Goal: Navigation & Orientation: Find specific page/section

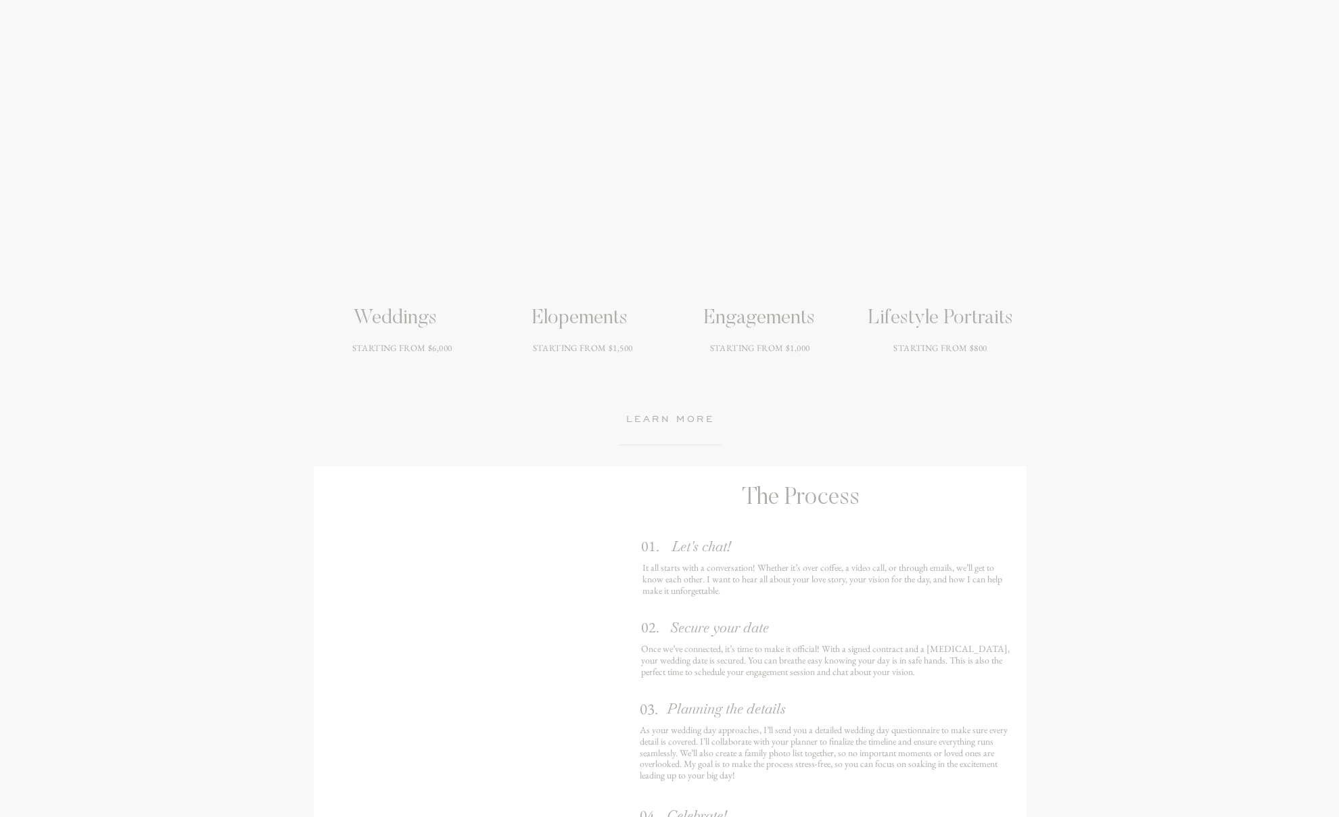
scroll to position [1835, 0]
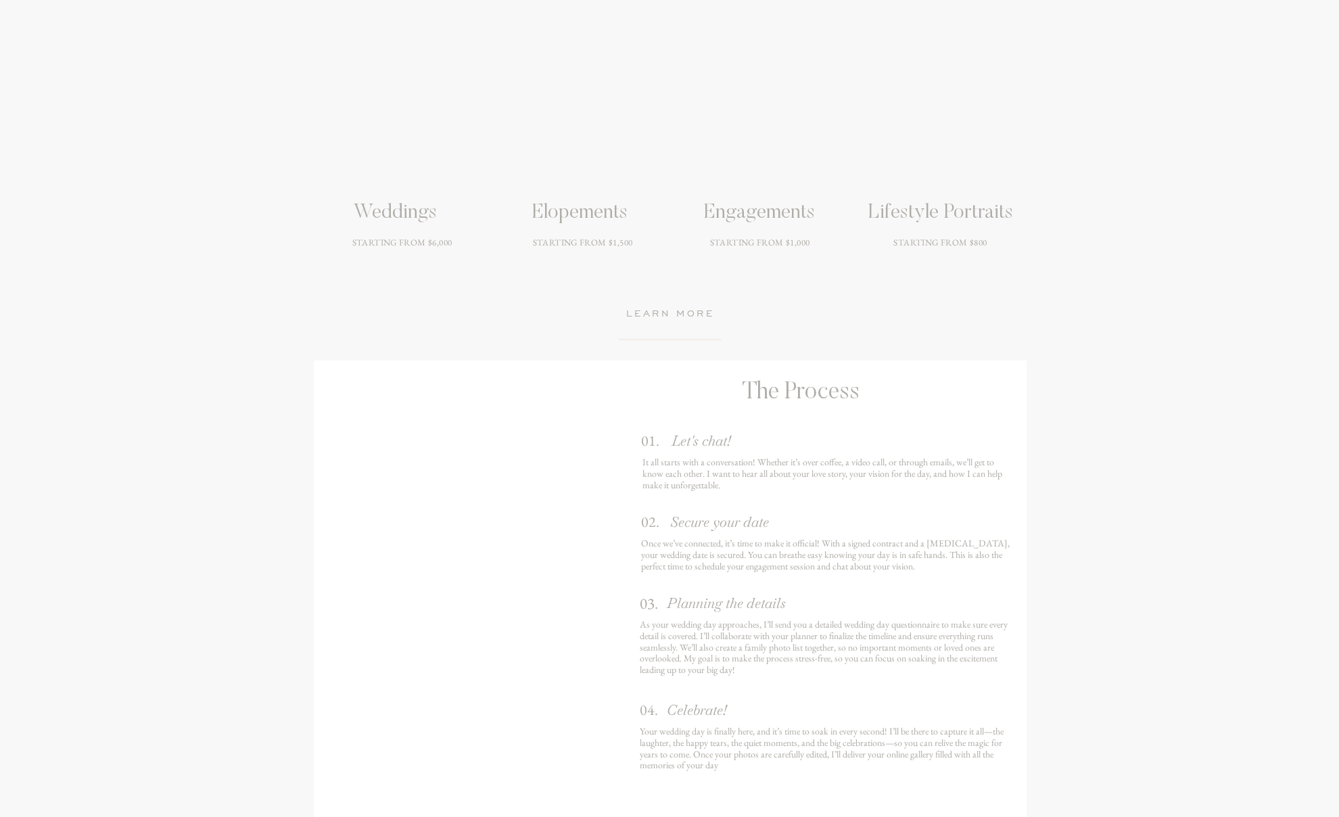
scroll to position [1935, 0]
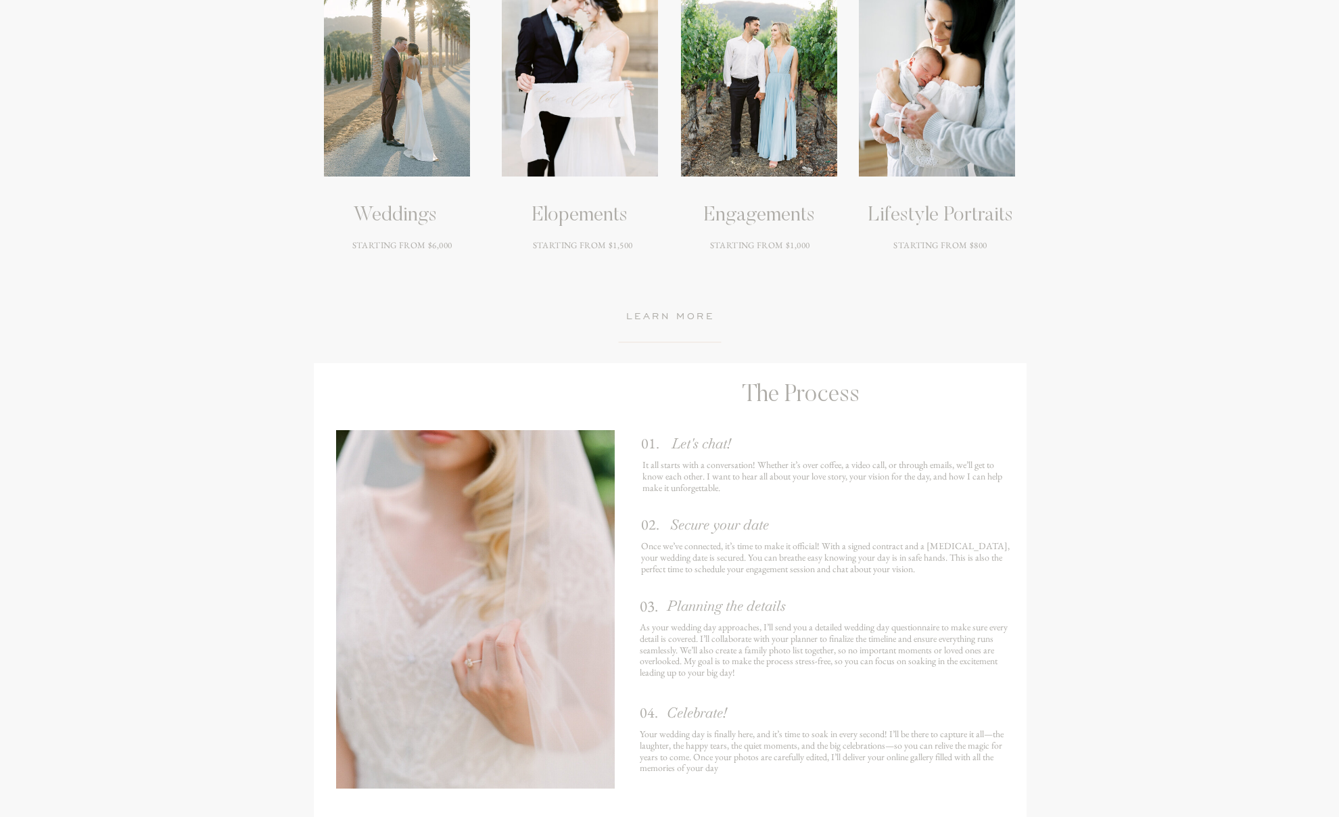
click at [971, 214] on h3 "Lifestyle Portraits" at bounding box center [940, 216] width 163 height 24
